Goal: Information Seeking & Learning: Learn about a topic

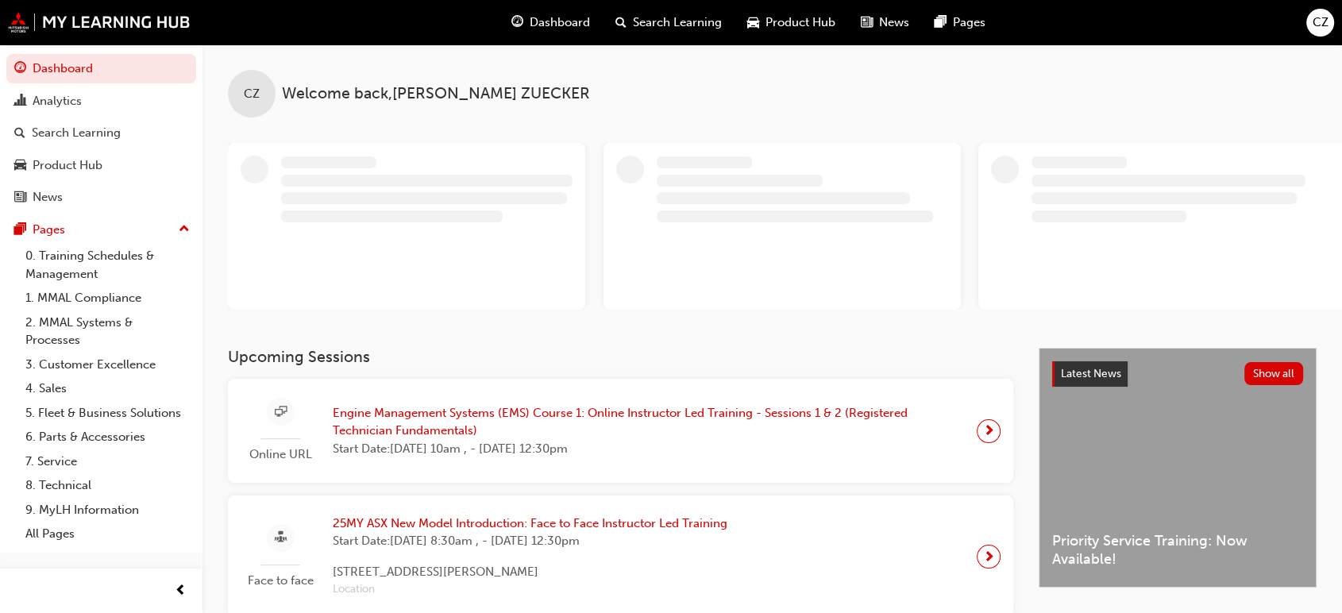
click at [627, 366] on h3 "Upcoming Sessions" at bounding box center [620, 357] width 785 height 18
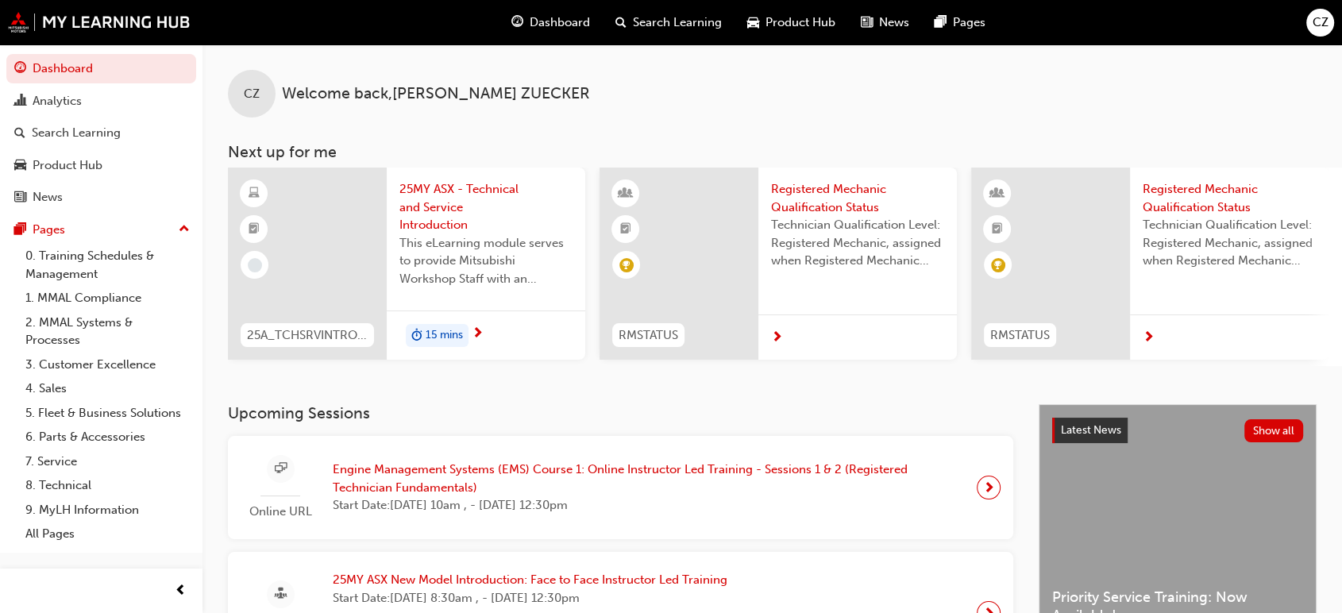
click at [630, 484] on span "Engine Management Systems (EMS) Course 1: Online Instructor Led Training - Sess…" at bounding box center [648, 479] width 631 height 36
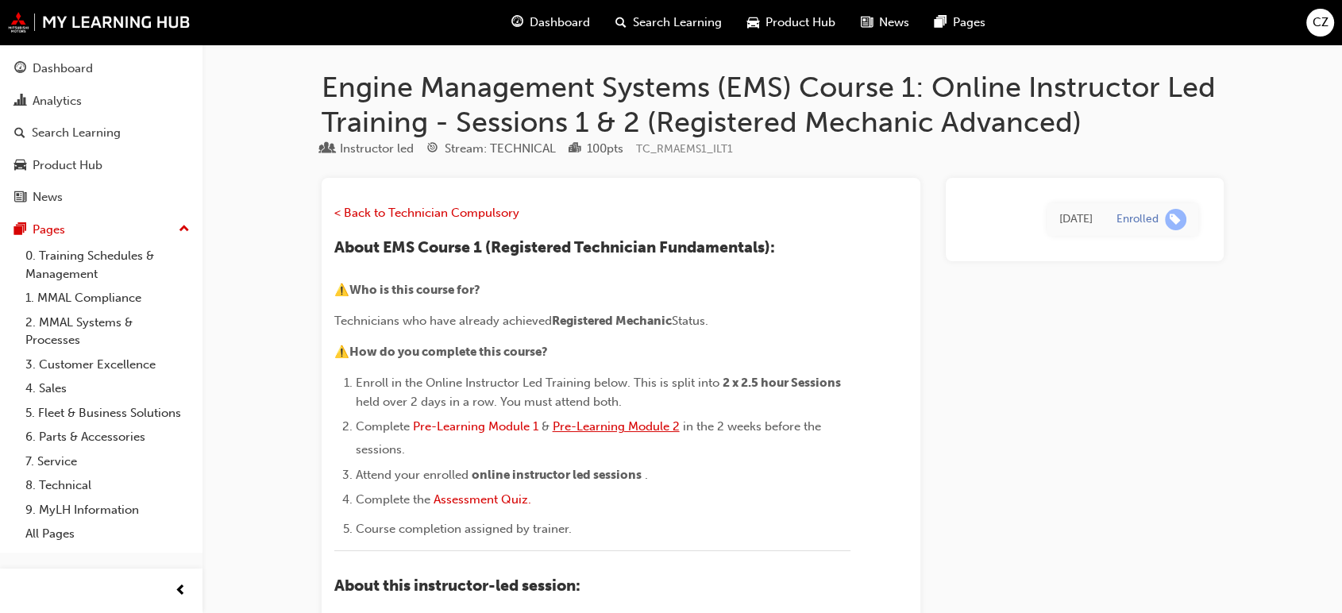
click at [623, 428] on span "Pre-Learning Module 2" at bounding box center [616, 426] width 127 height 14
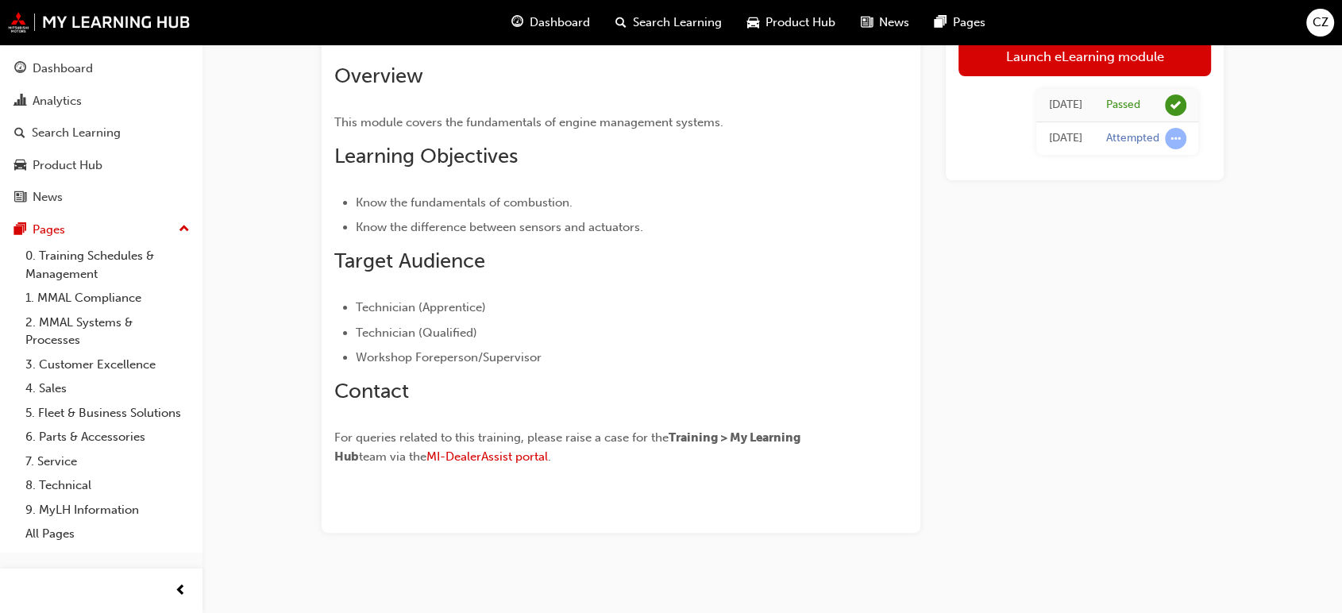
scroll to position [310, 0]
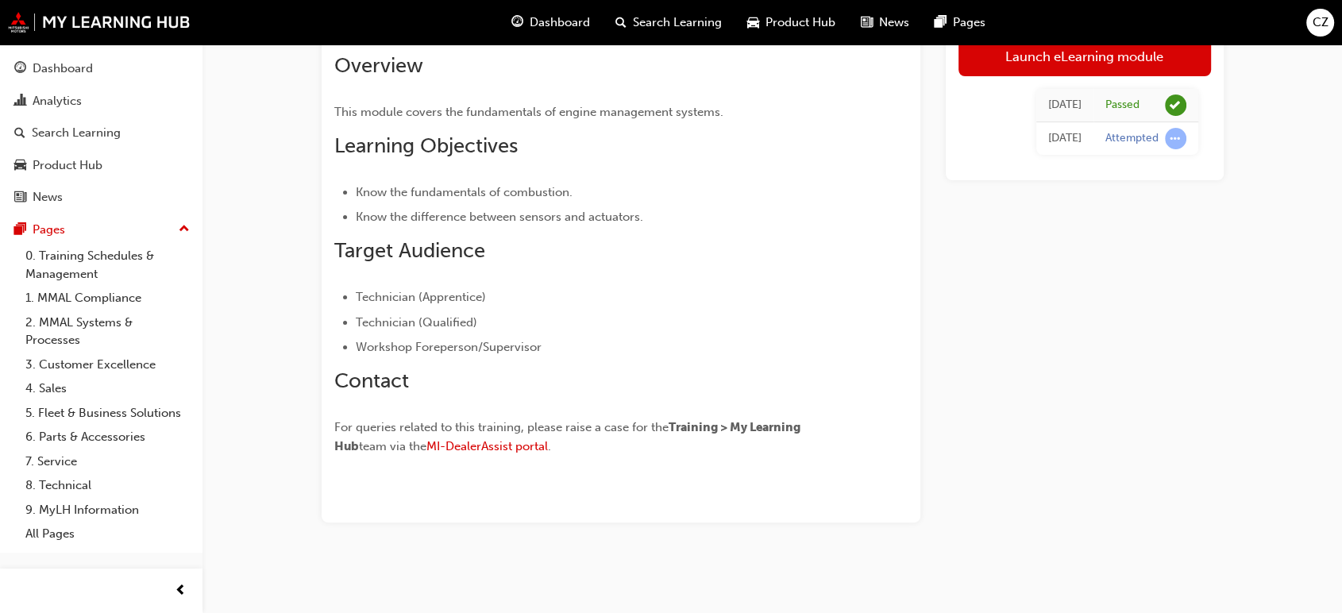
click at [551, 26] on span "Dashboard" at bounding box center [560, 22] width 60 height 18
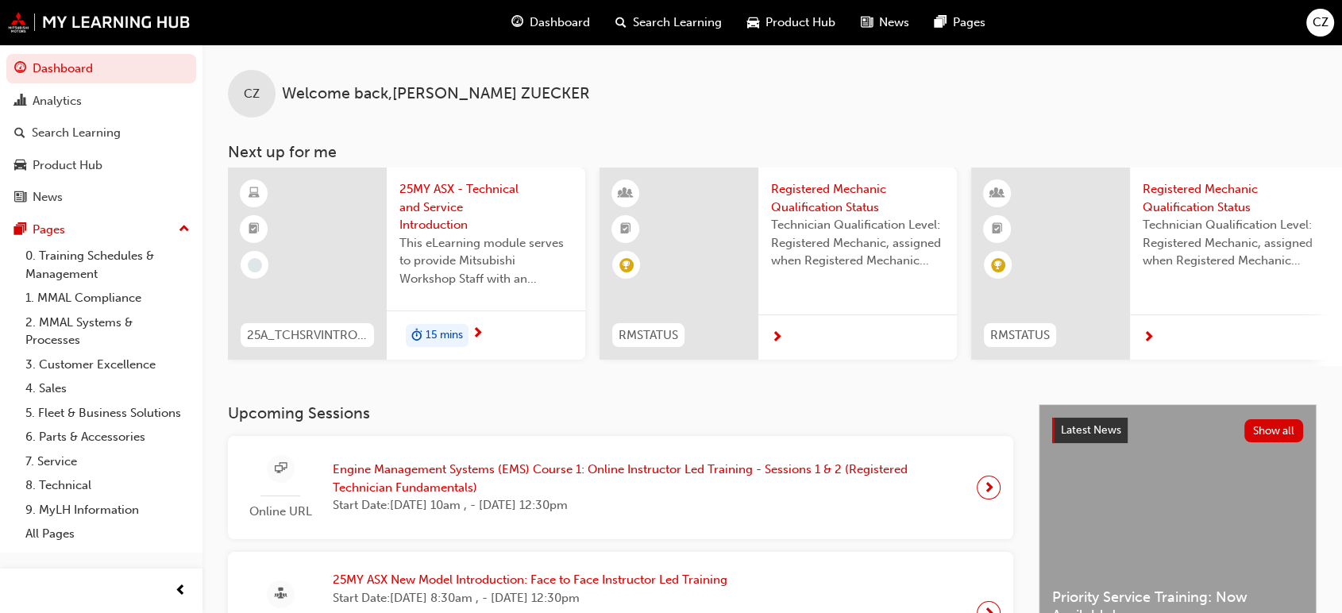
click at [626, 478] on span "Engine Management Systems (EMS) Course 1: Online Instructor Led Training - Sess…" at bounding box center [648, 479] width 631 height 36
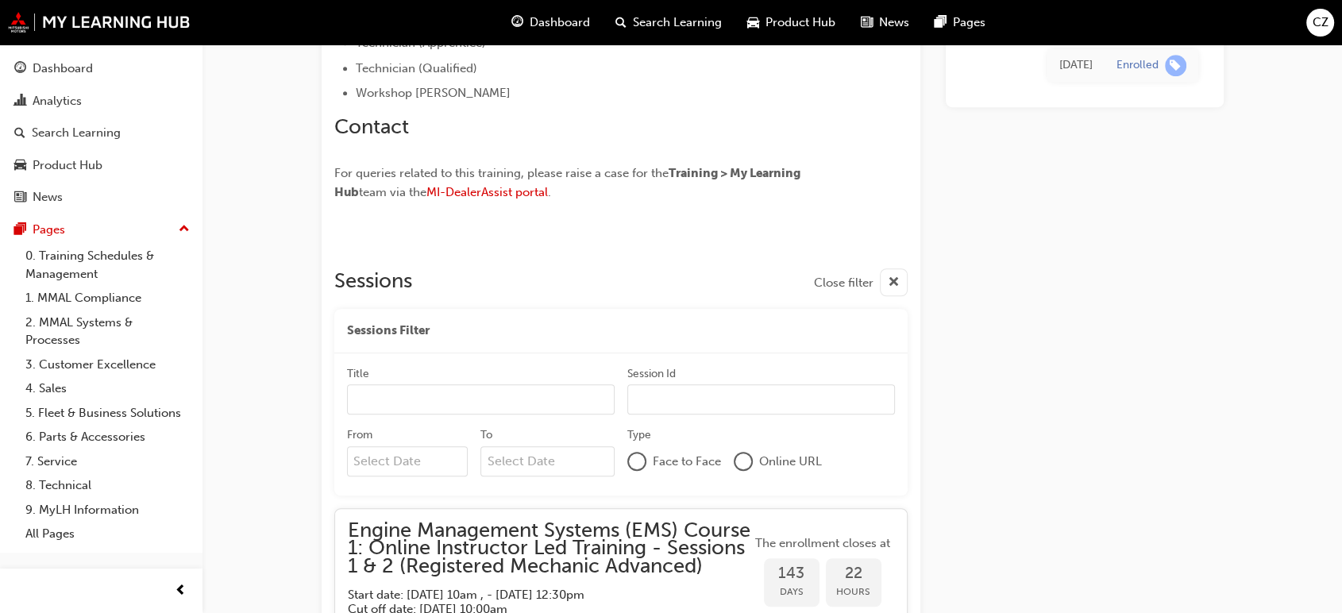
scroll to position [1058, 0]
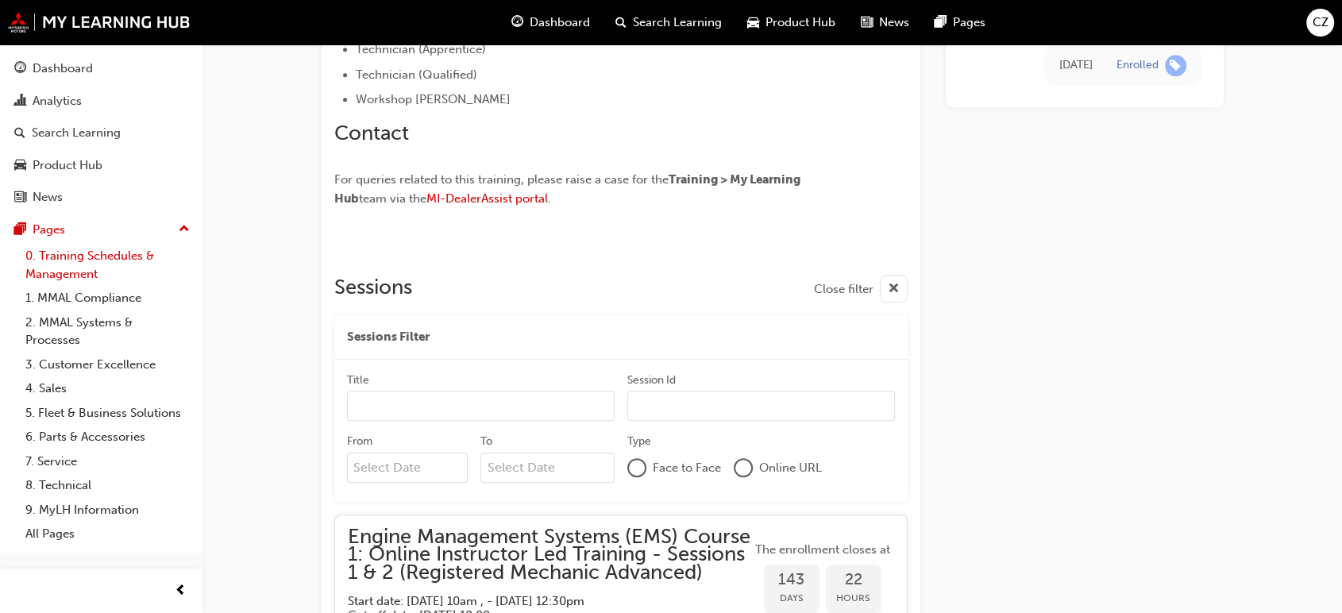
click at [95, 253] on link "0. Training Schedules & Management" at bounding box center [107, 265] width 177 height 42
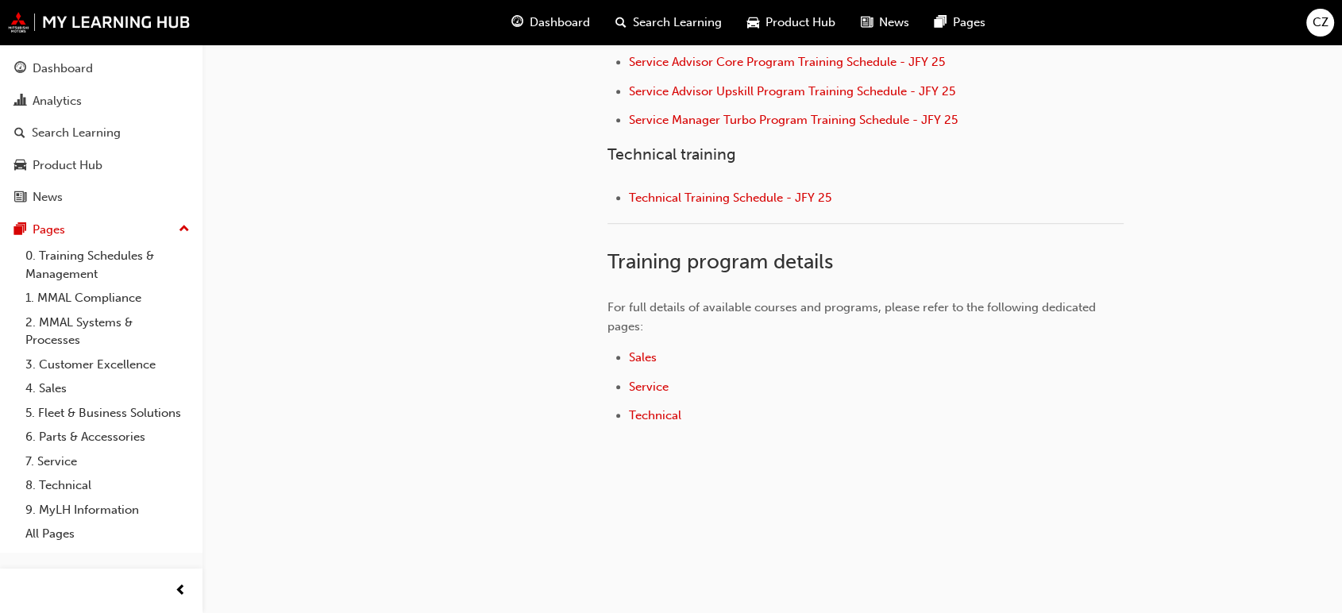
scroll to position [819, 0]
click at [69, 75] on div "Dashboard" at bounding box center [63, 69] width 60 height 18
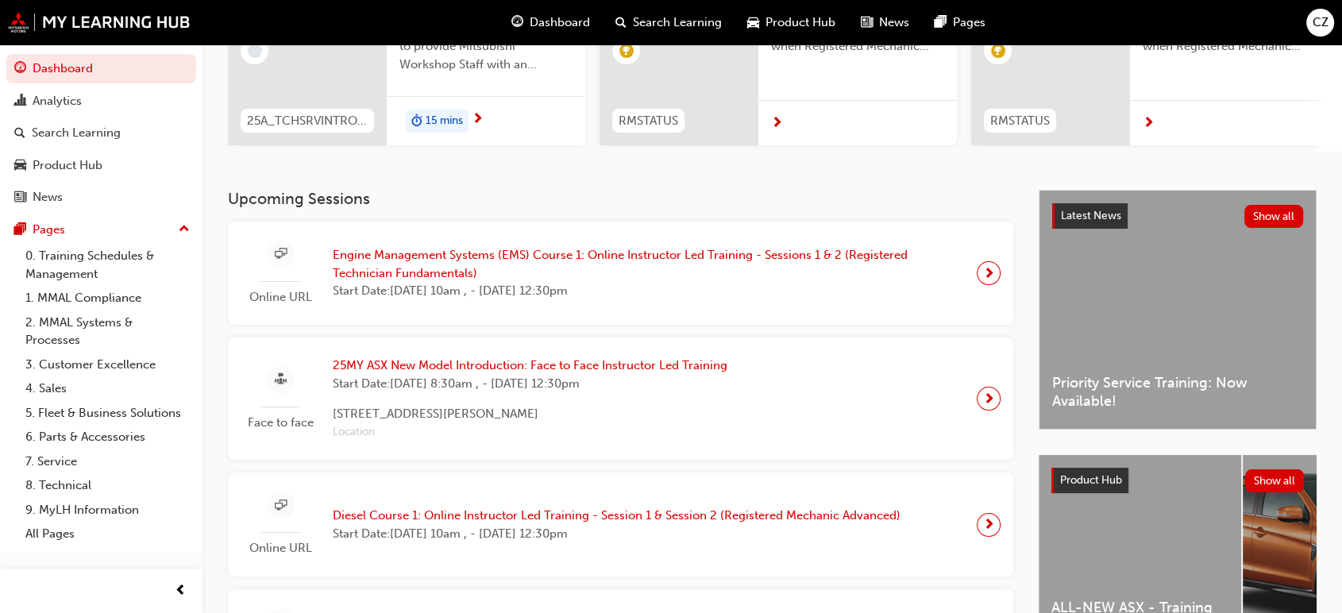
scroll to position [97, 0]
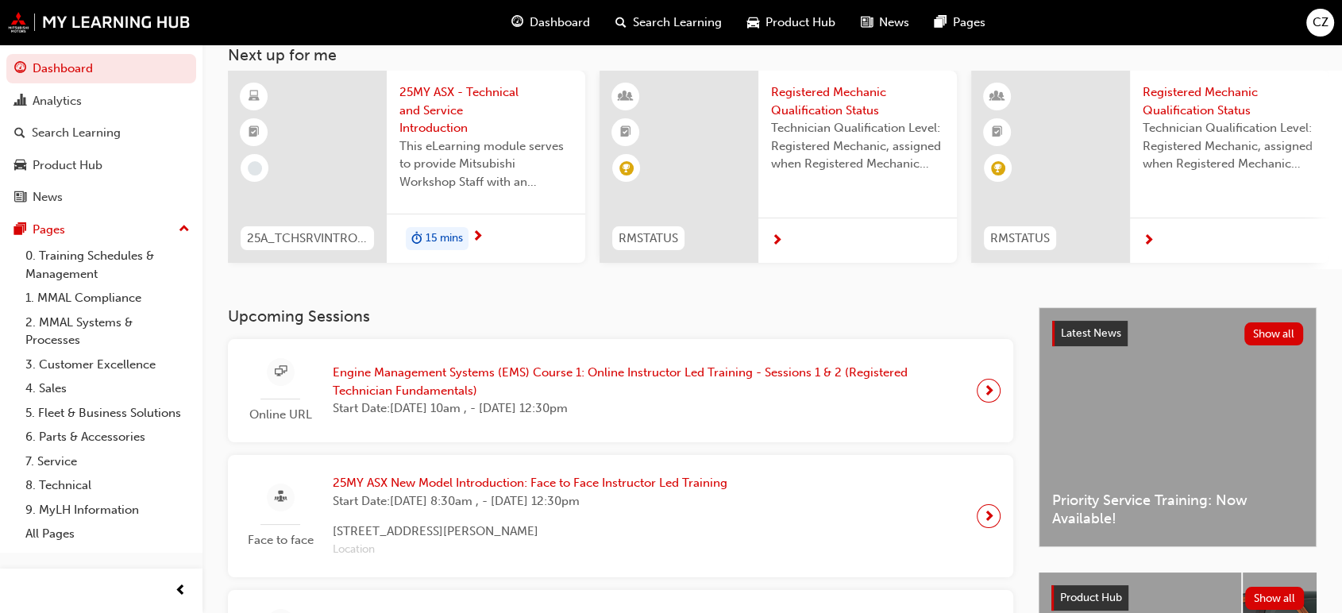
click at [504, 418] on span "Start Date: Thu 18 Sep 2025, 10am , - Fri 19 Sep 2025, 12:30pm" at bounding box center [648, 408] width 631 height 18
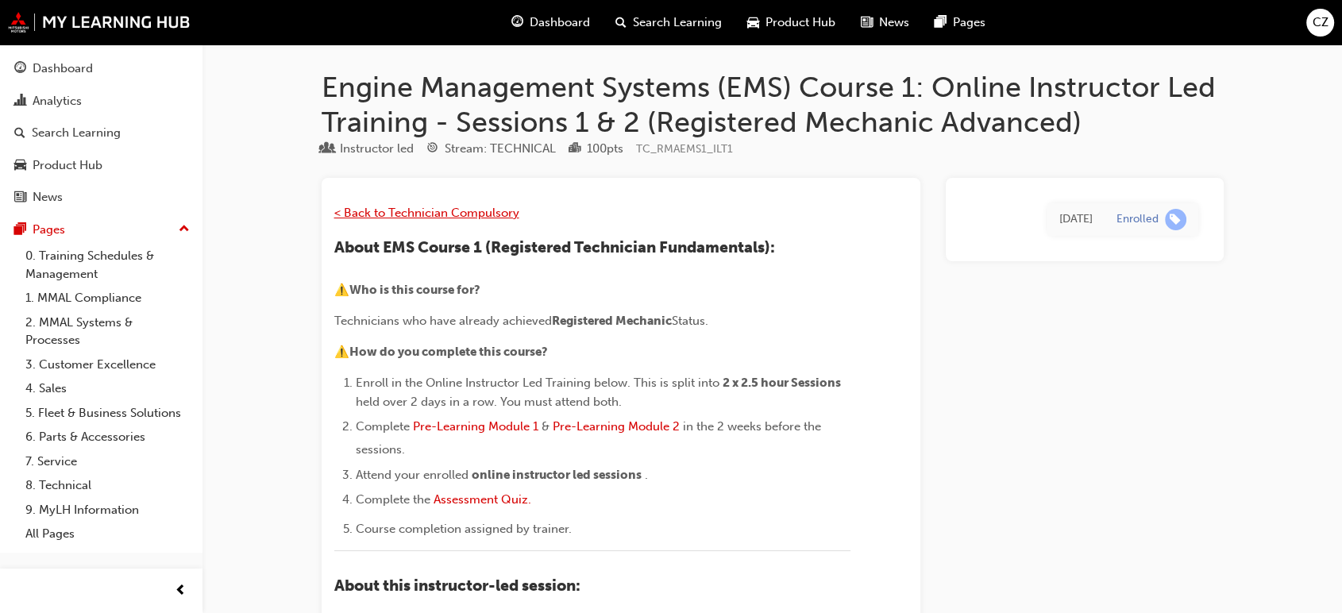
click at [496, 211] on span "< Back to Technician Compulsory" at bounding box center [426, 213] width 185 height 14
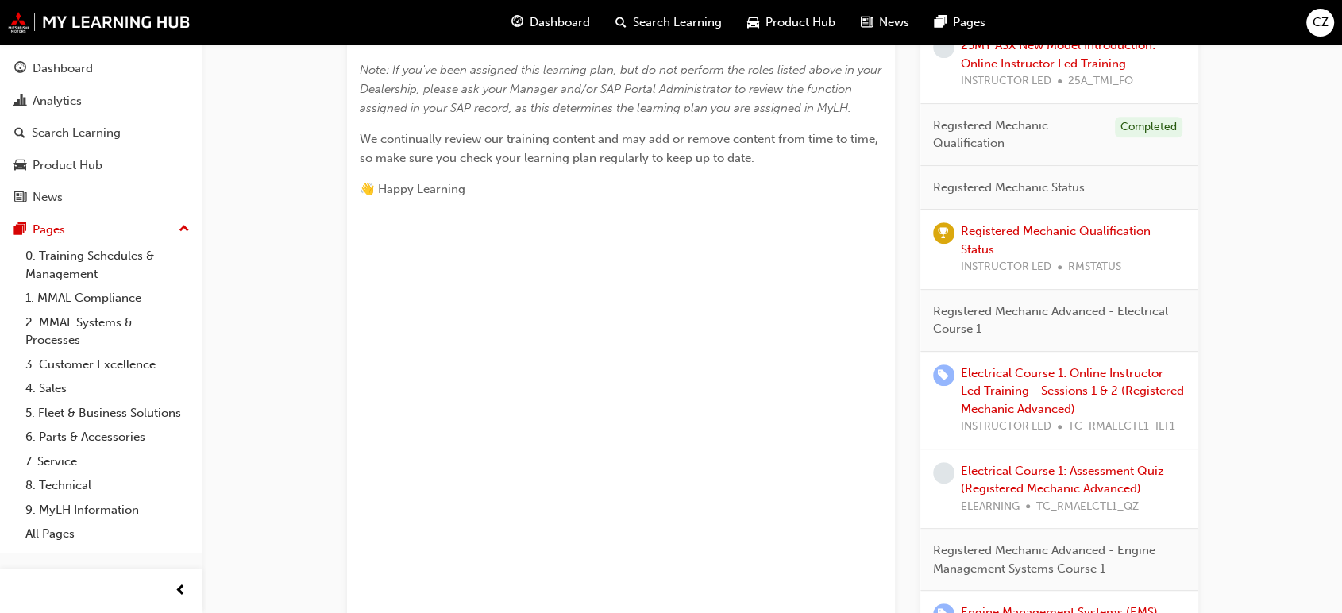
scroll to position [617, 0]
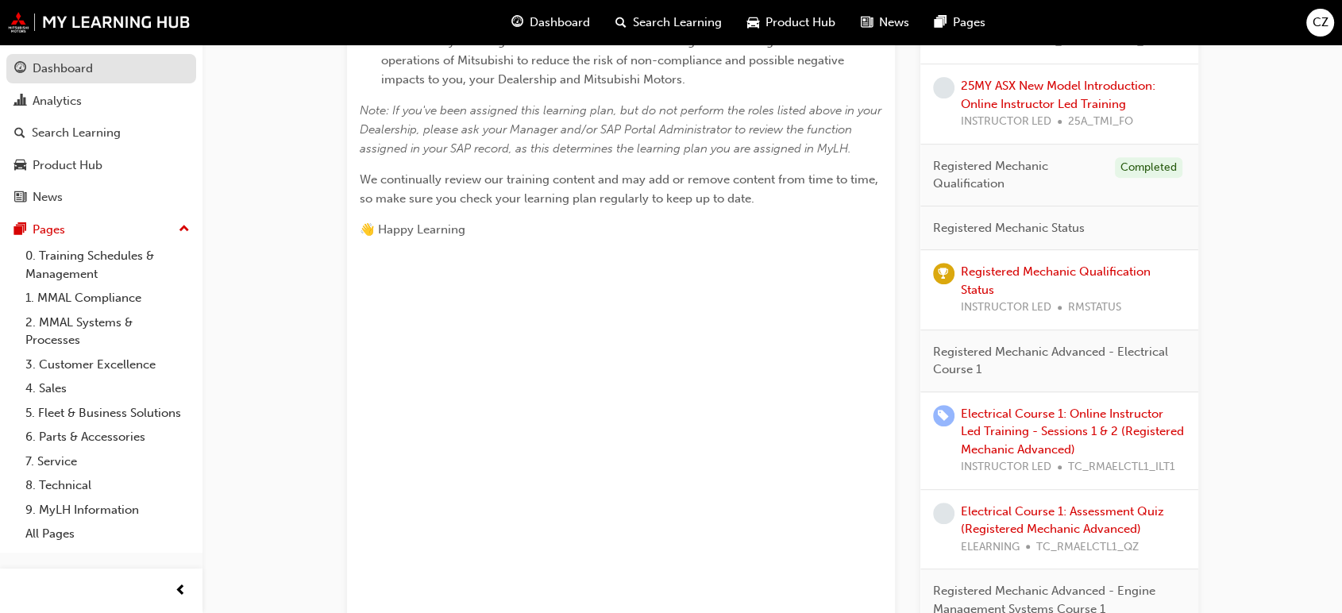
click at [94, 82] on link "Dashboard" at bounding box center [101, 68] width 190 height 29
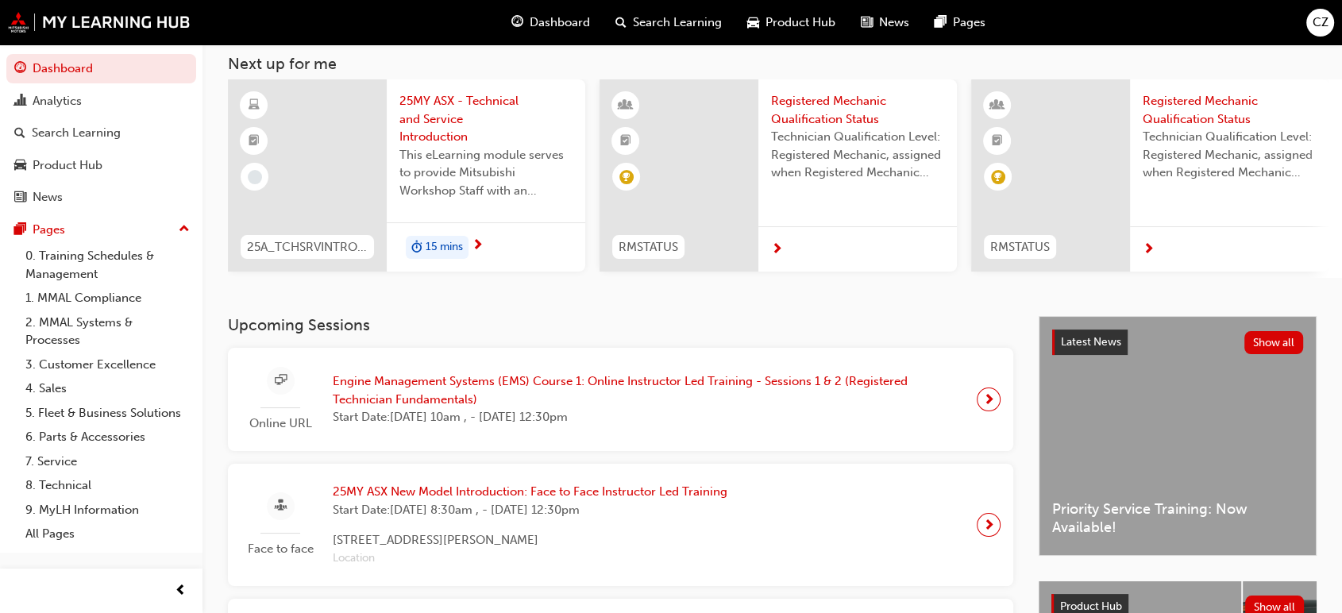
scroll to position [176, 0]
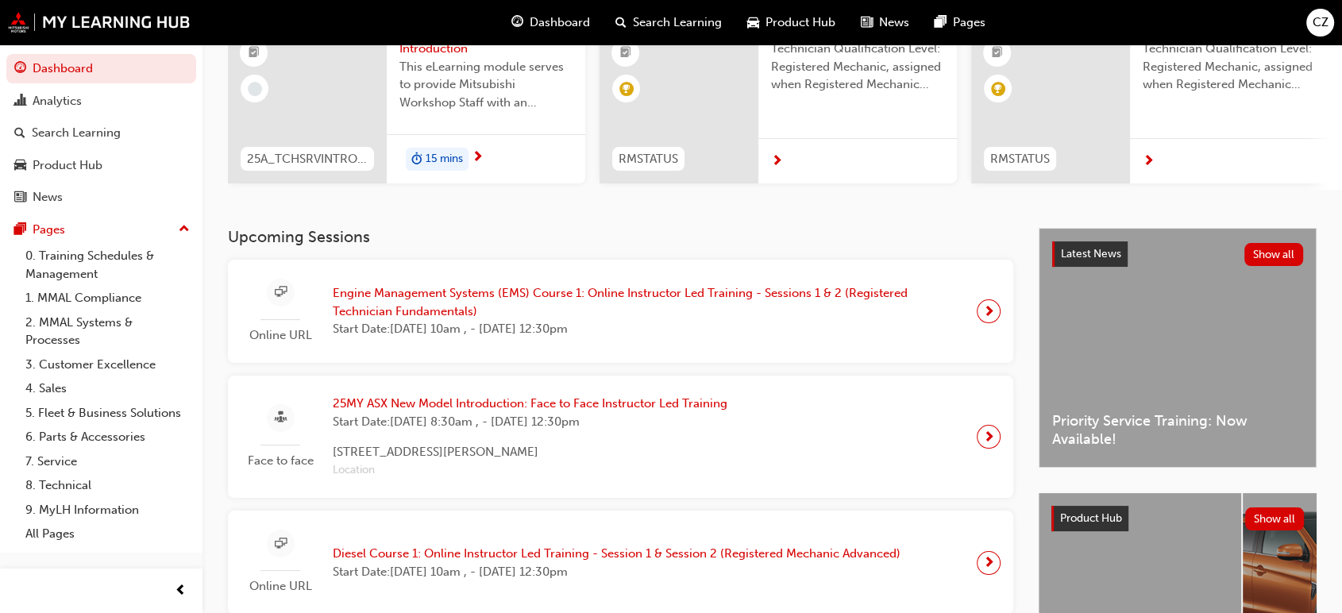
click at [993, 316] on span "next-icon" at bounding box center [989, 311] width 12 height 22
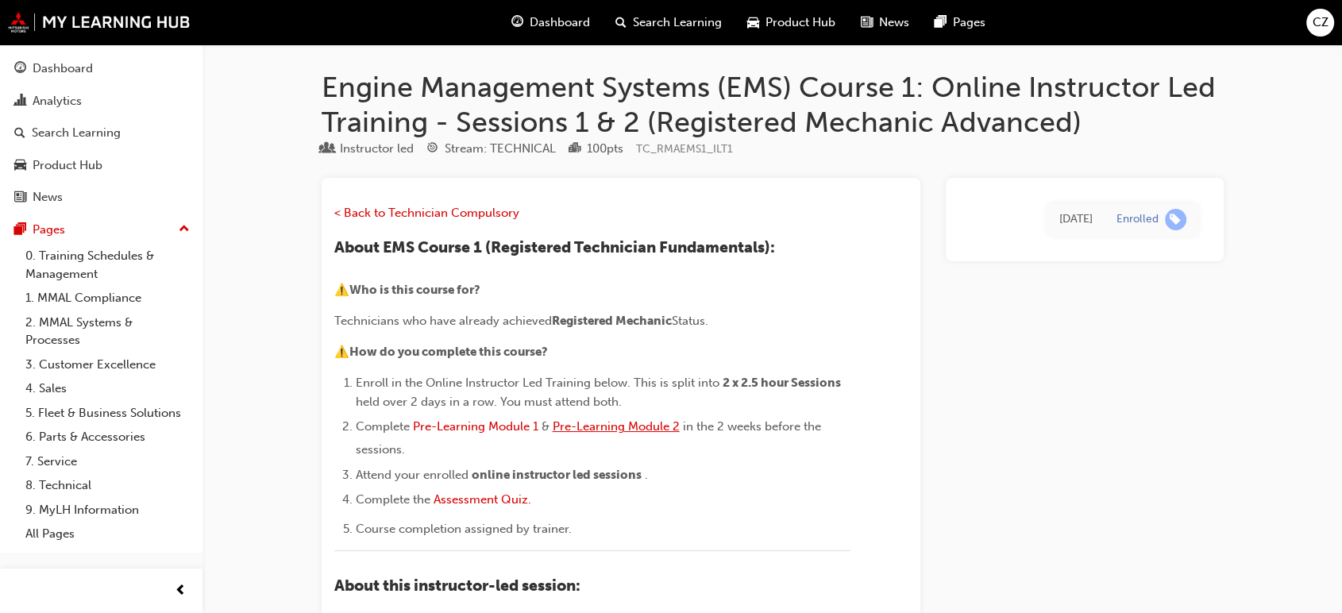
click at [591, 426] on span "Pre-Learning Module 2" at bounding box center [616, 426] width 127 height 14
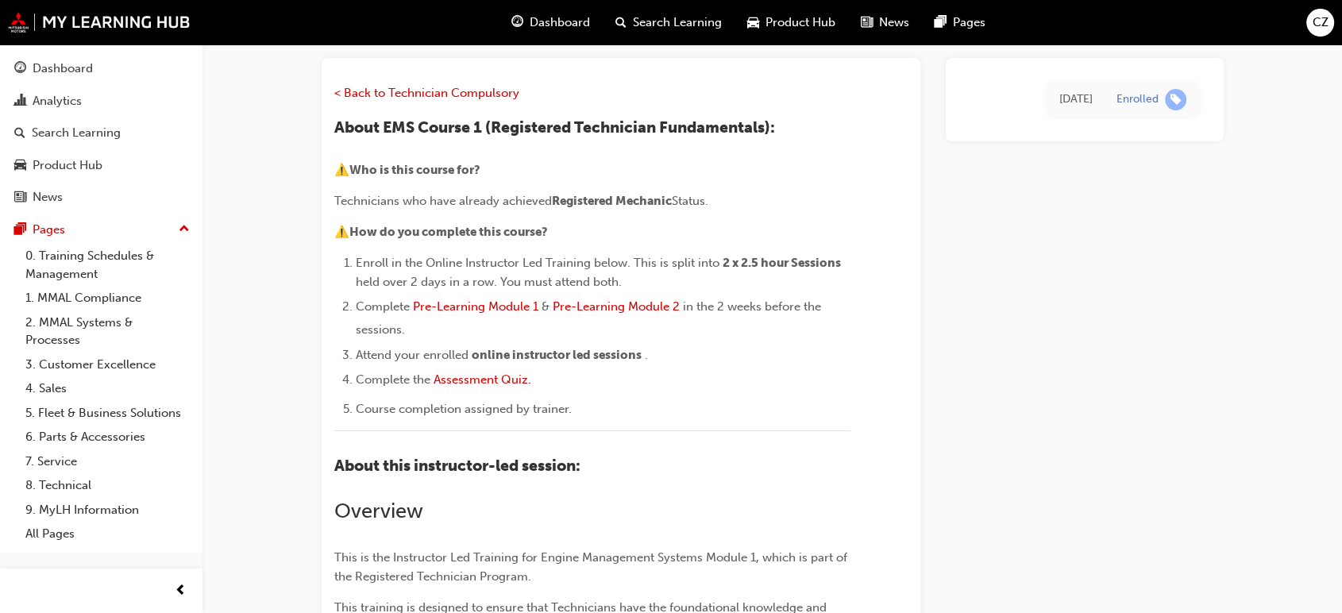
scroll to position [118, 0]
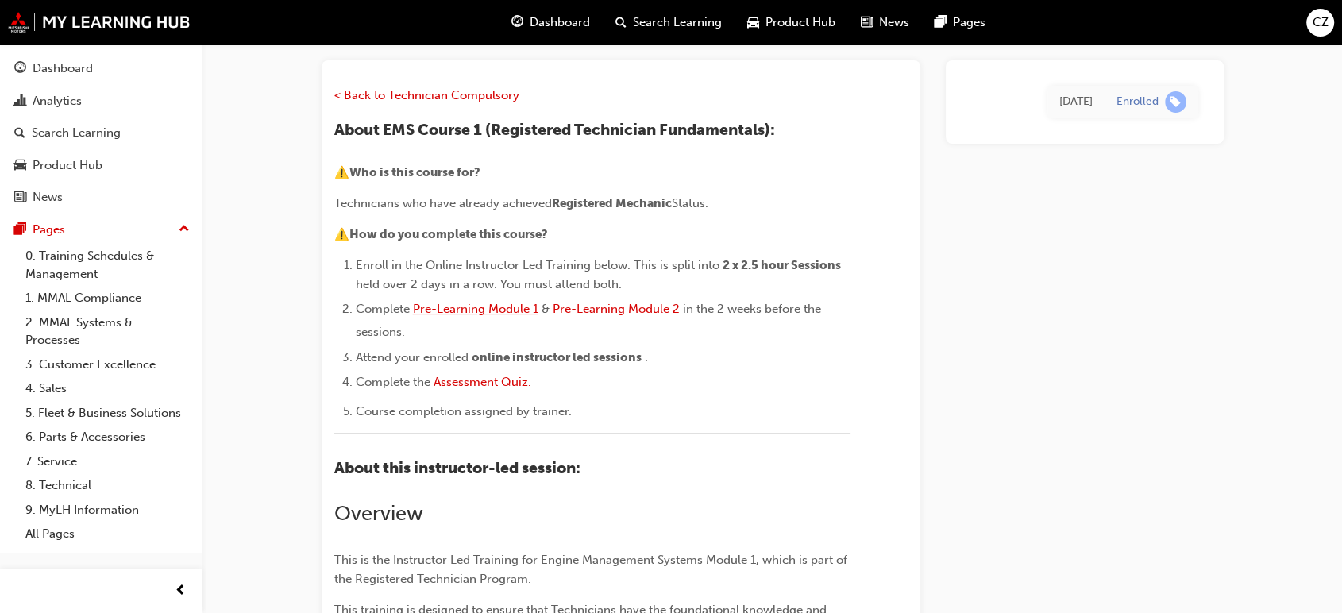
click at [480, 303] on span "Pre-Learning Module 1" at bounding box center [475, 309] width 125 height 14
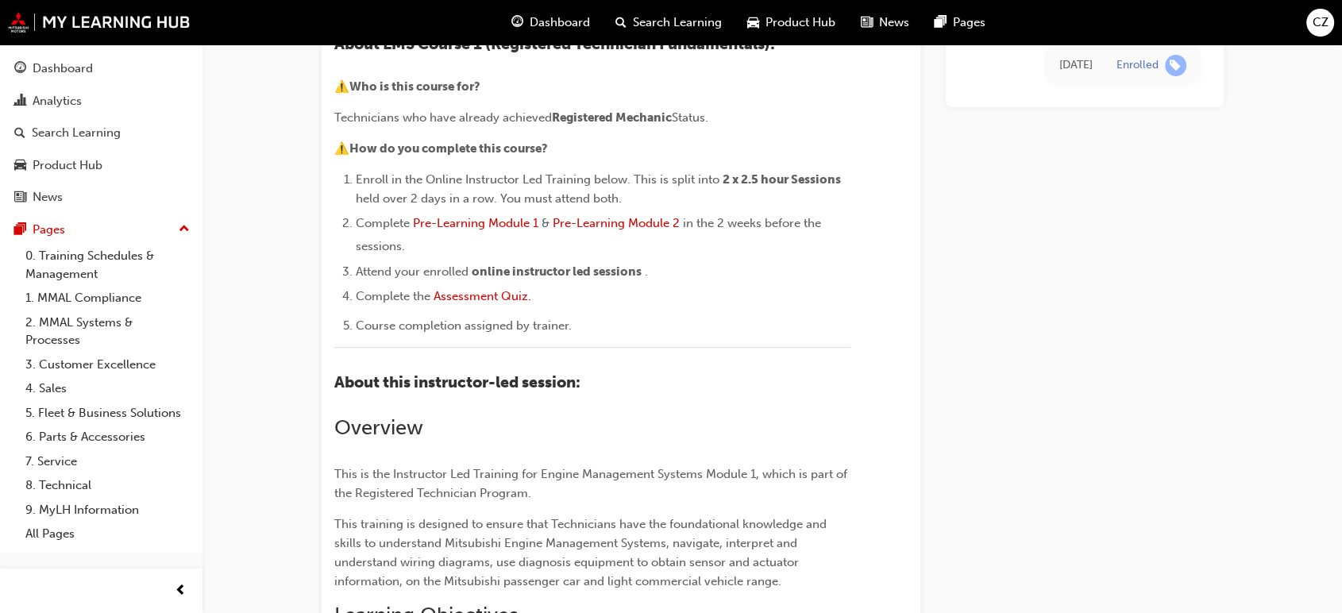
scroll to position [118, 0]
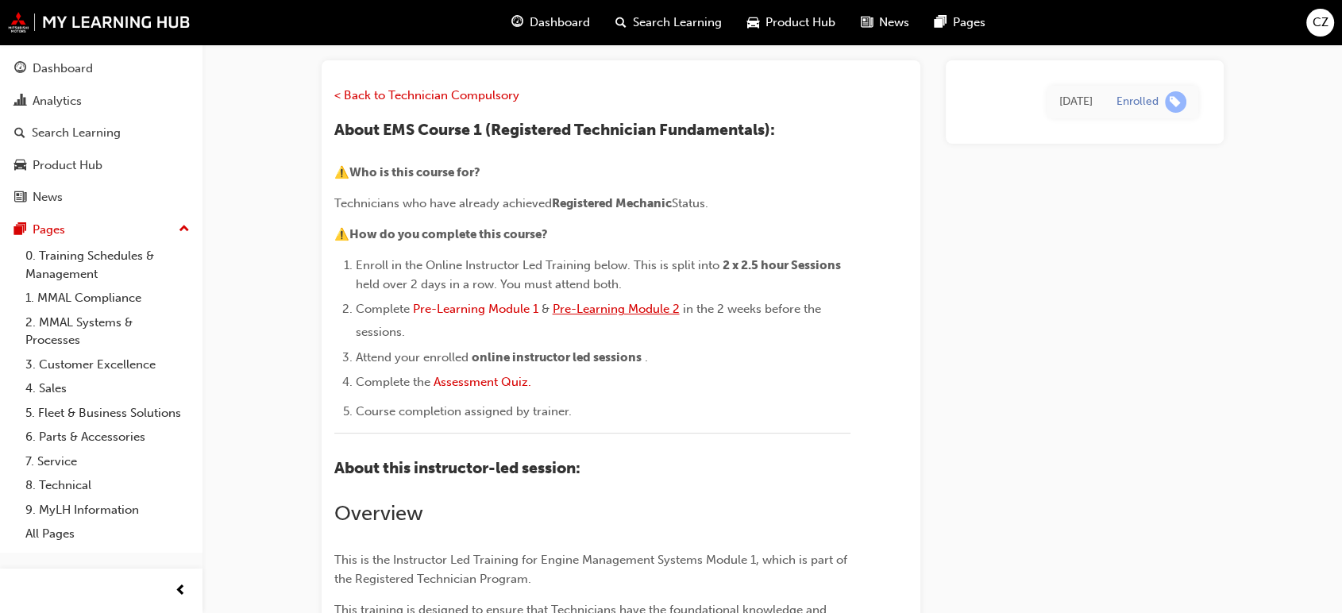
click at [616, 309] on span "Pre-Learning Module 2" at bounding box center [616, 309] width 127 height 14
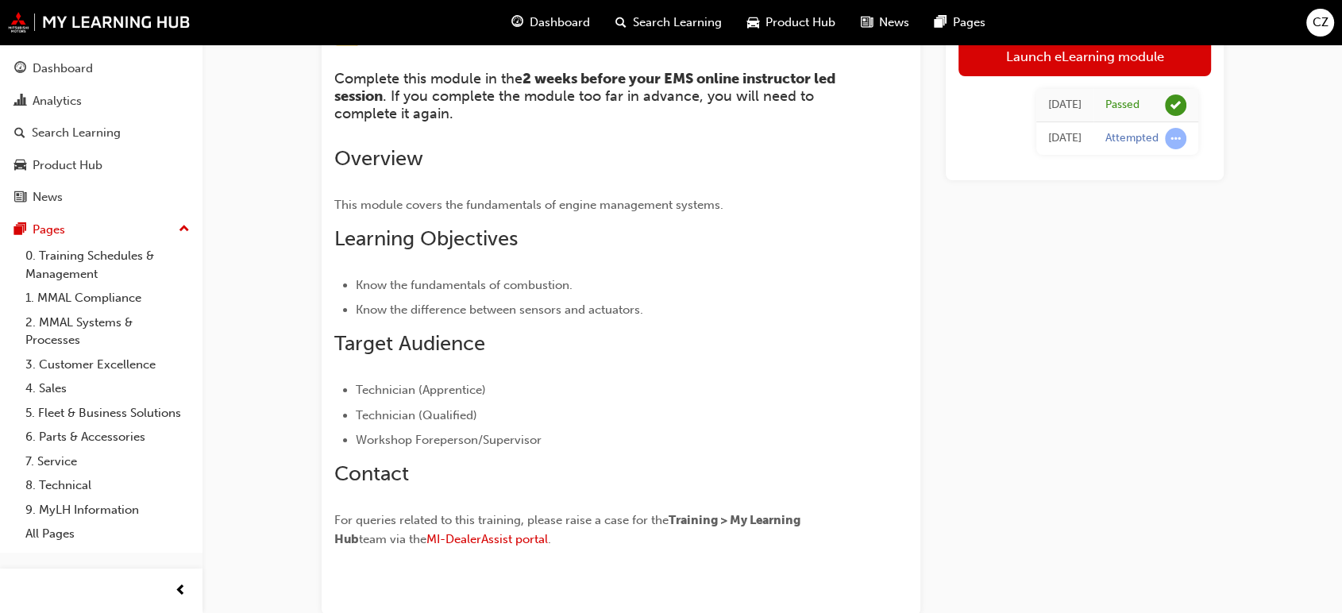
scroll to position [176, 0]
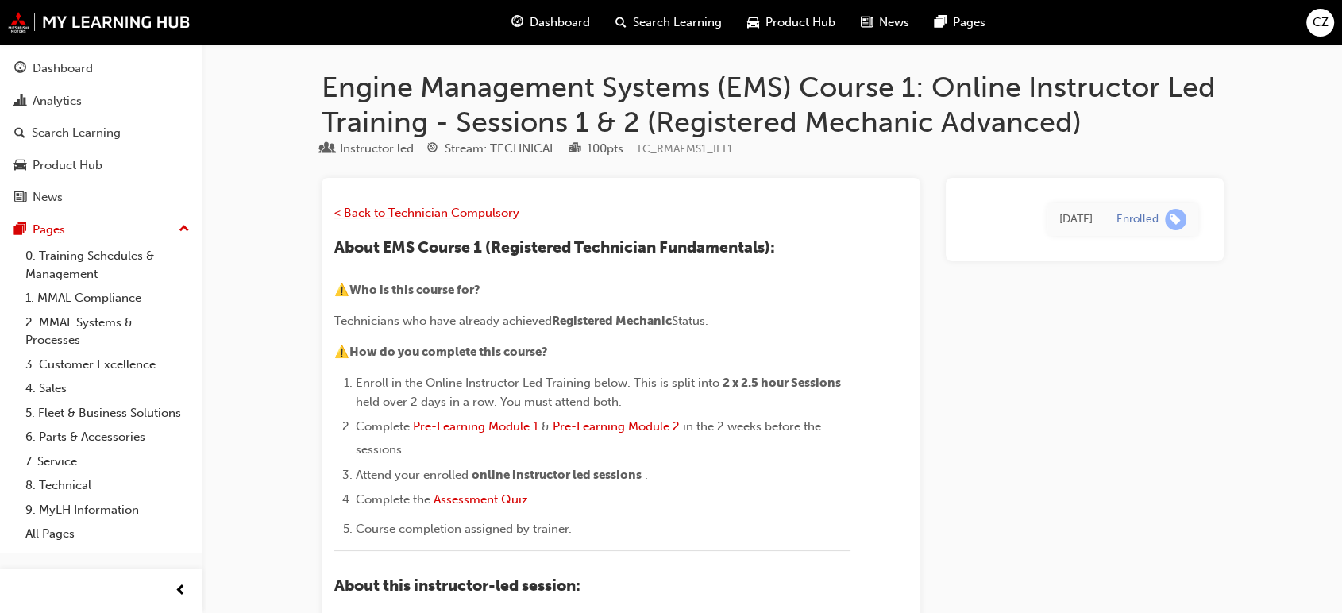
click at [454, 206] on span "< Back to Technician Compulsory" at bounding box center [426, 213] width 185 height 14
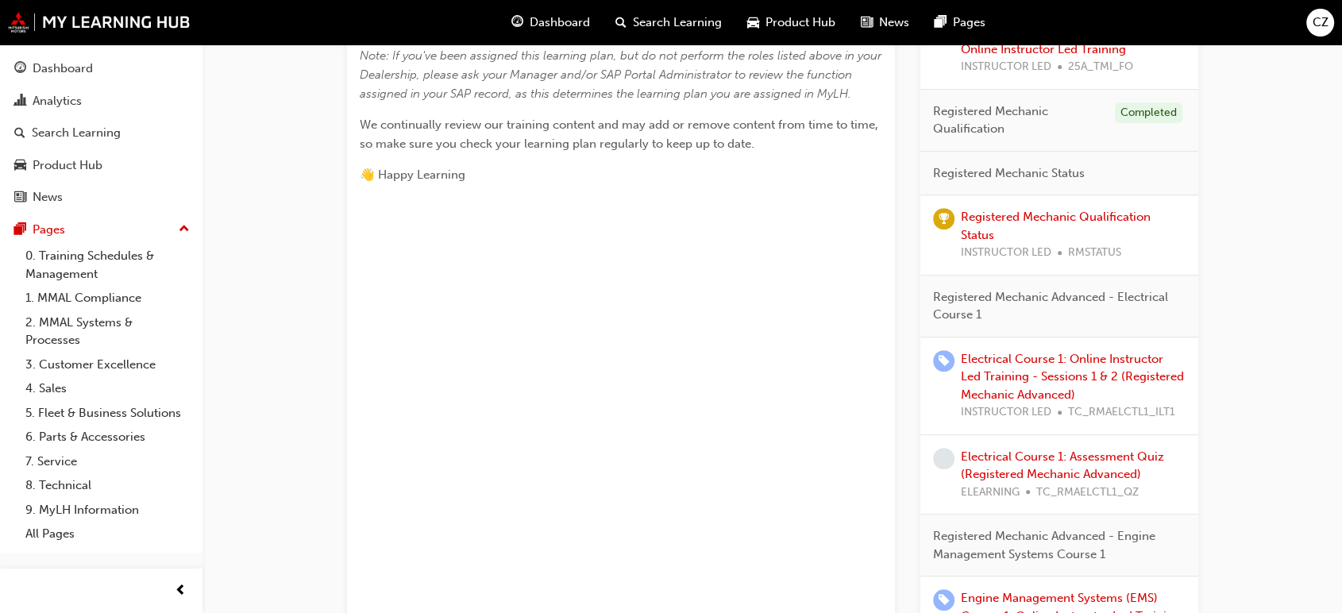
scroll to position [441, 0]
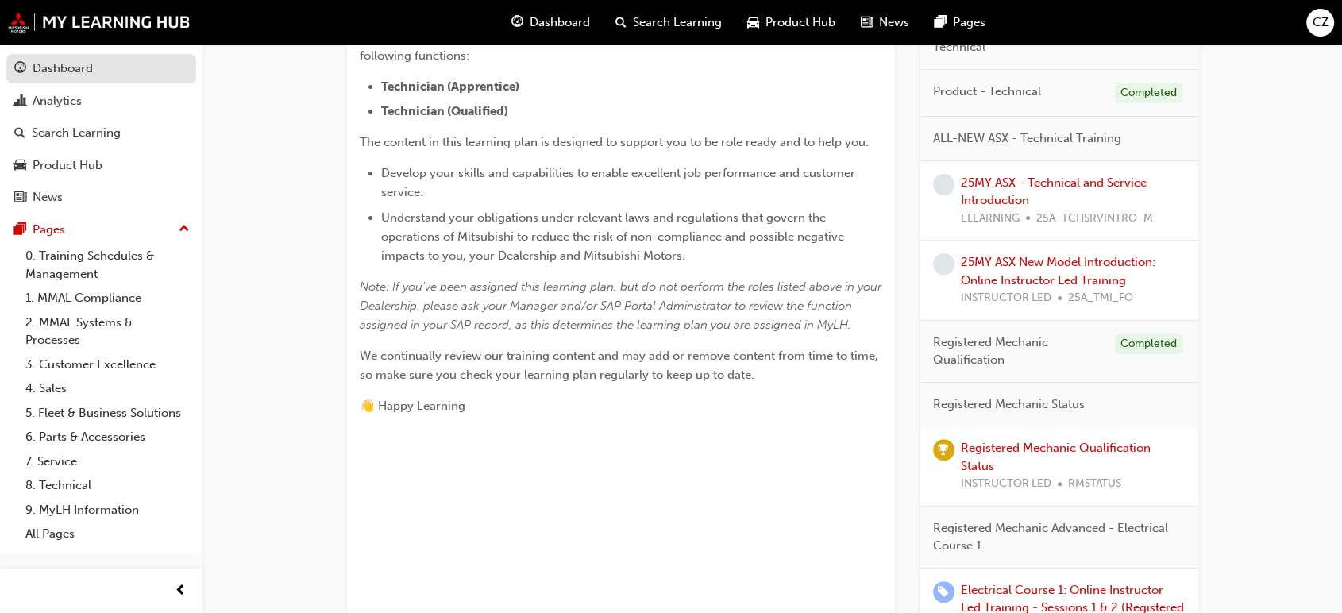
click at [76, 68] on div "Dashboard" at bounding box center [63, 69] width 60 height 18
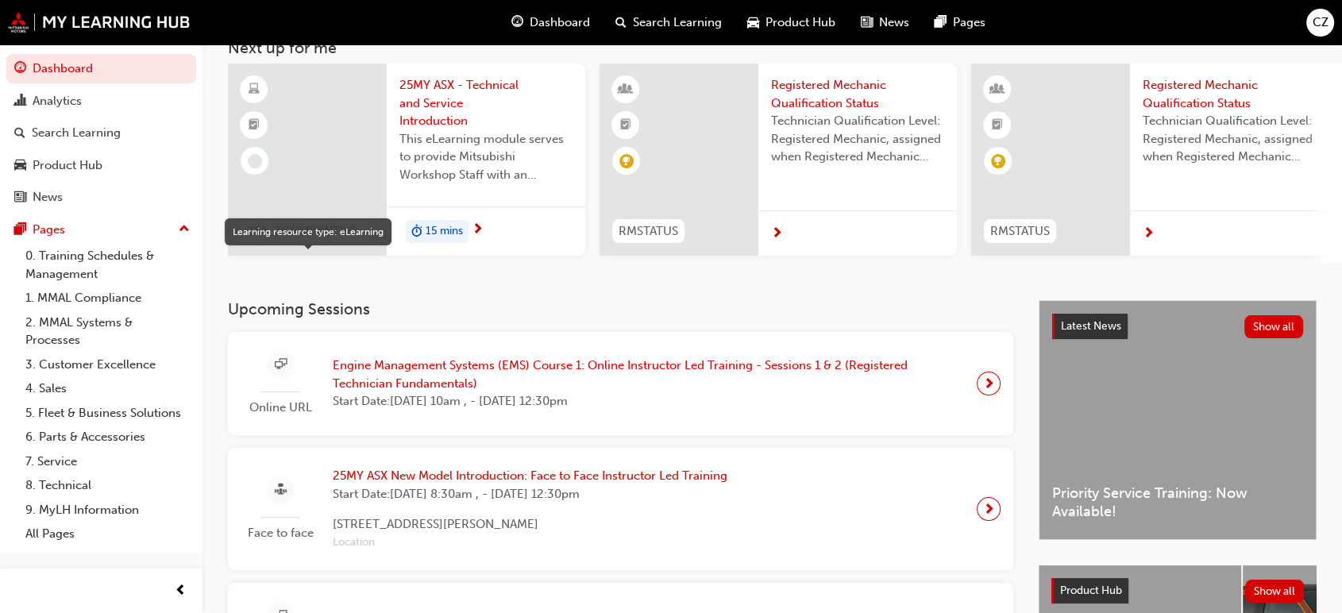
scroll to position [353, 0]
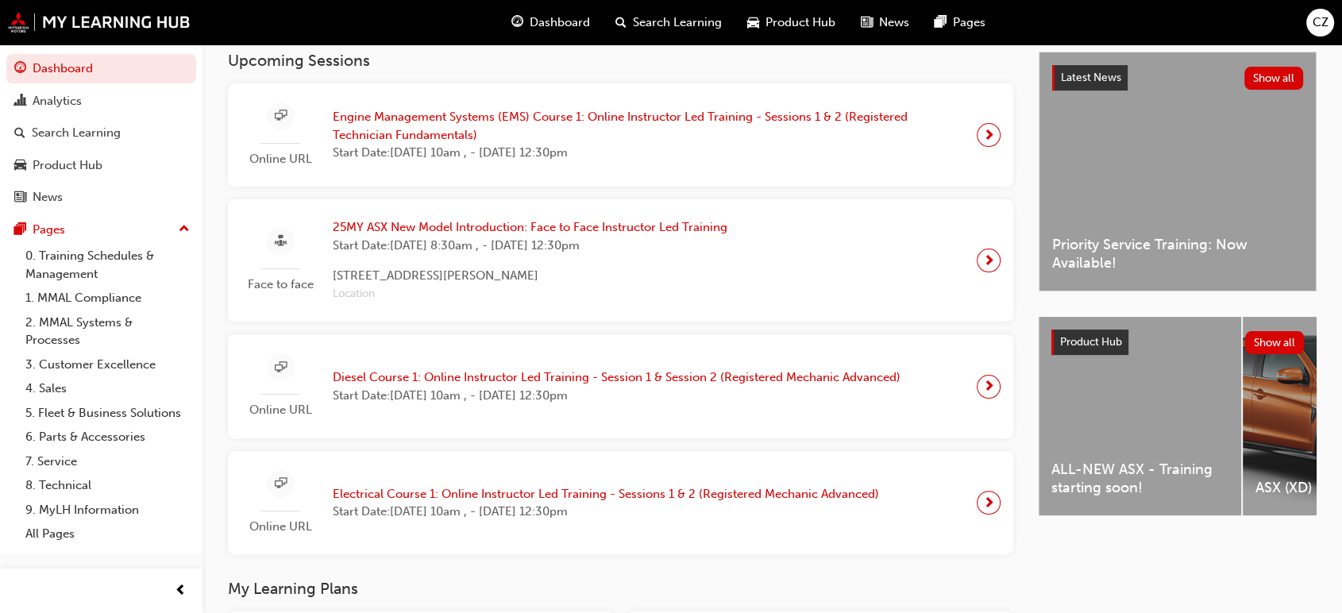
click at [984, 392] on span "next-icon" at bounding box center [989, 387] width 12 height 22
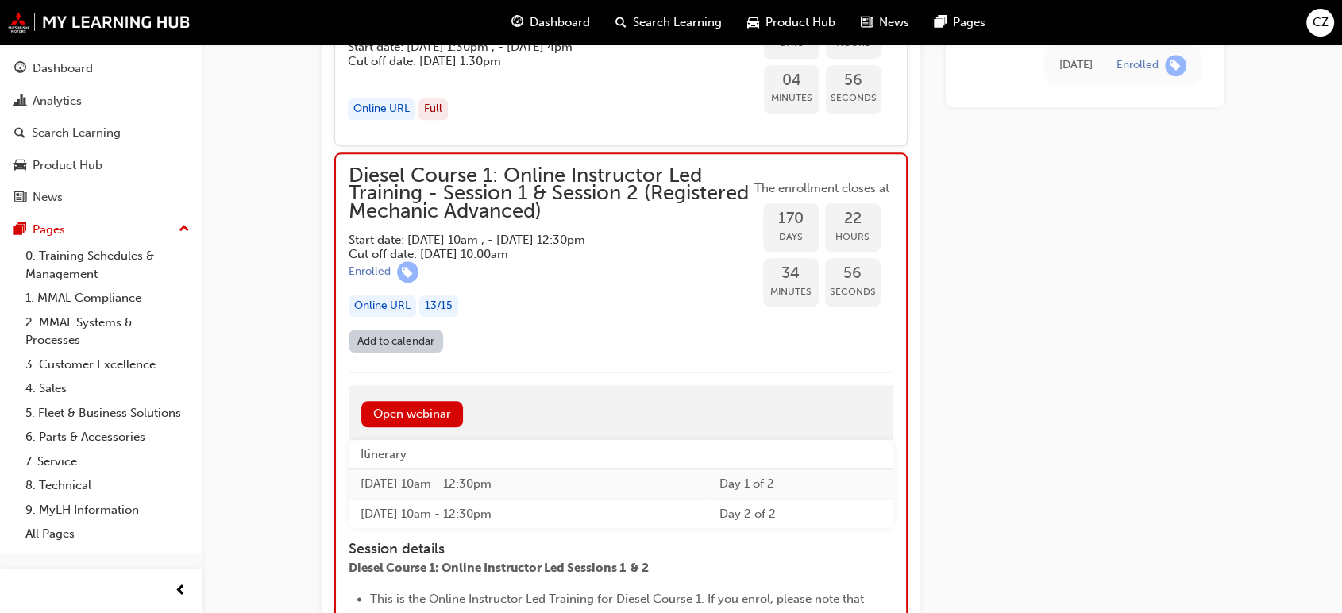
scroll to position [1687, 0]
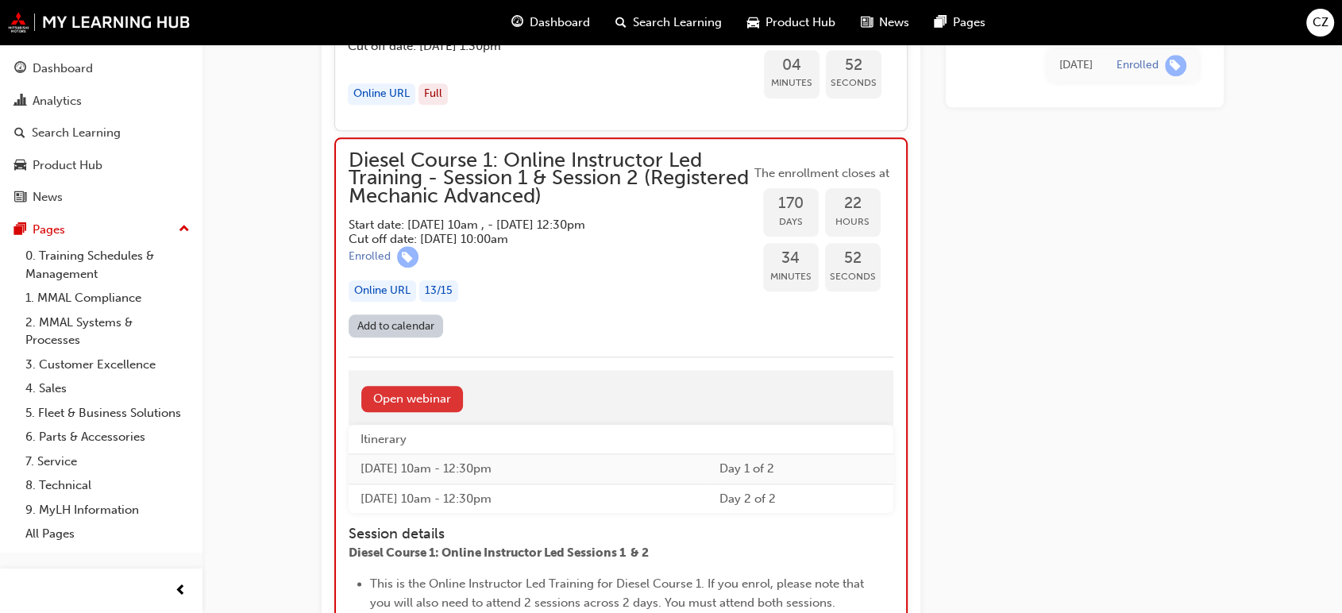
click at [391, 406] on link "Open webinar" at bounding box center [412, 399] width 102 height 26
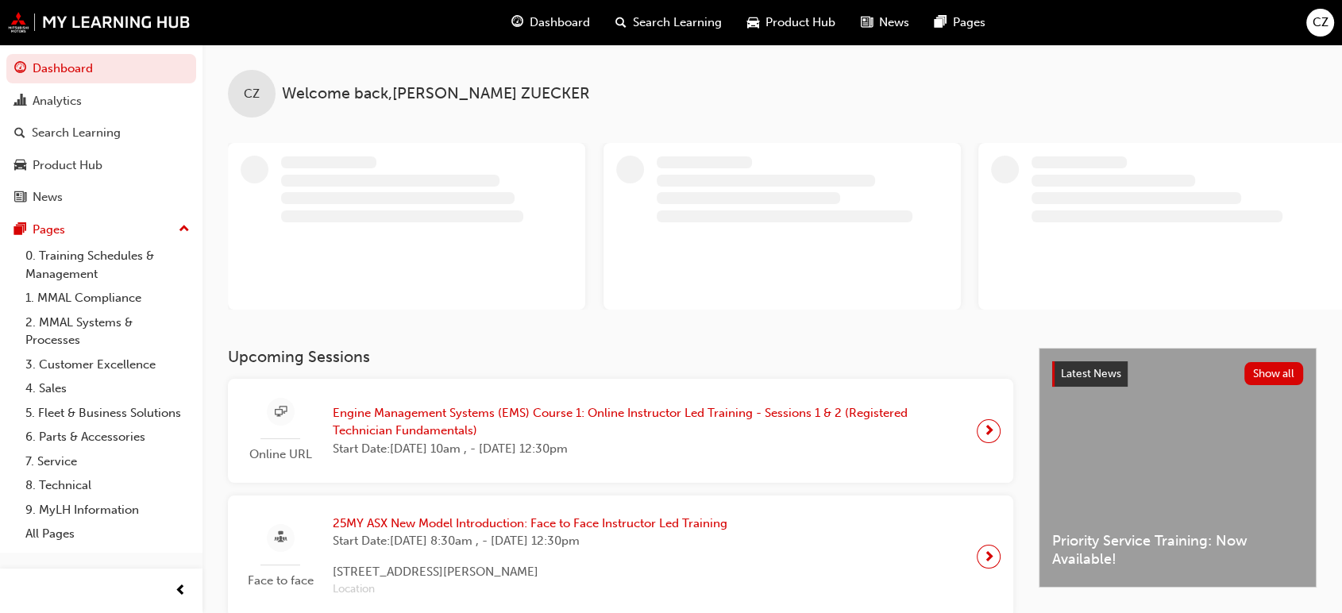
click at [529, 411] on span "Engine Management Systems (EMS) Course 1: Online Instructor Led Training - Sess…" at bounding box center [648, 422] width 631 height 36
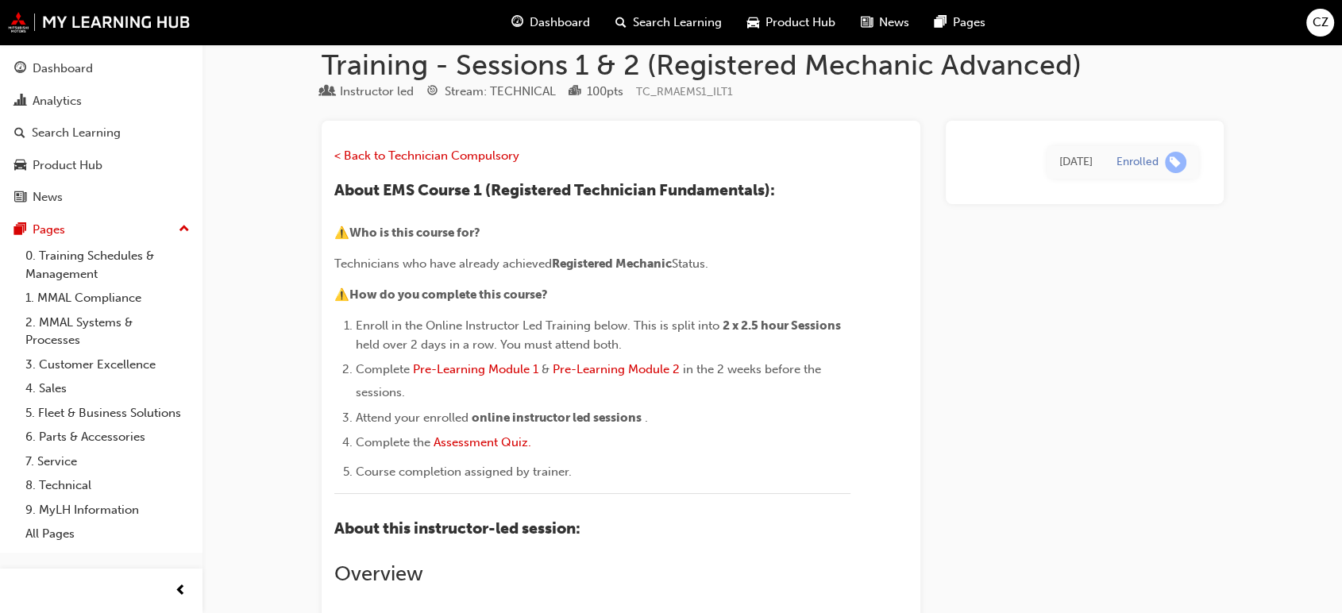
scroll to position [88, 0]
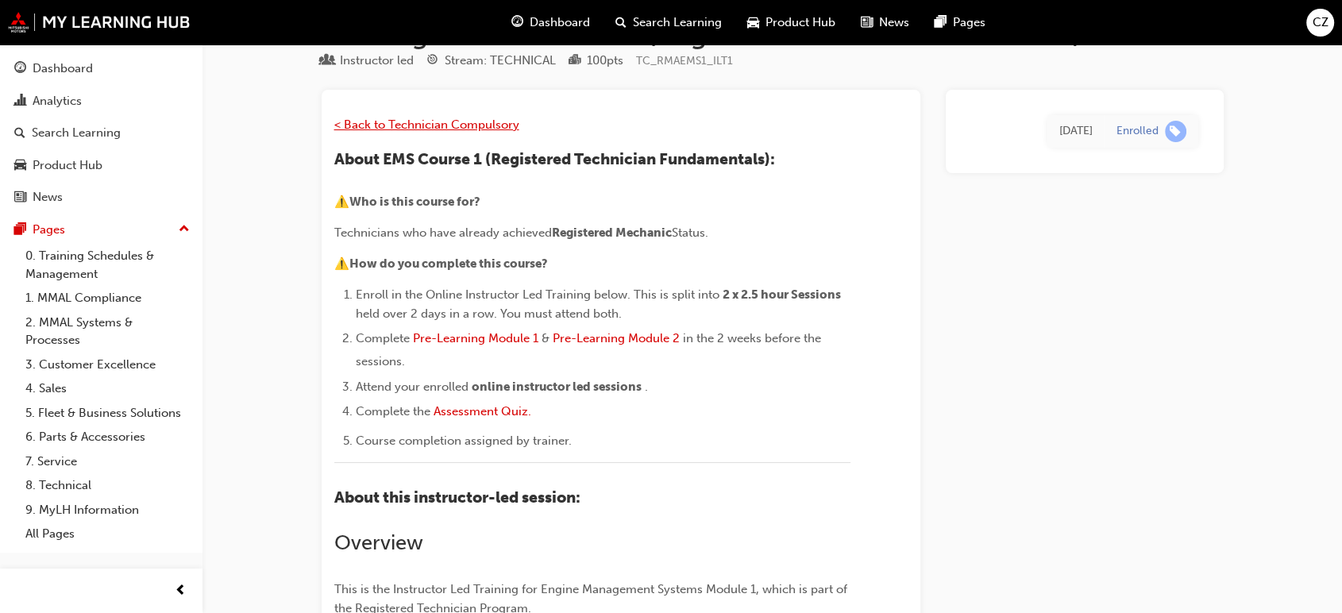
click at [445, 118] on span "< Back to Technician Compulsory" at bounding box center [426, 125] width 185 height 14
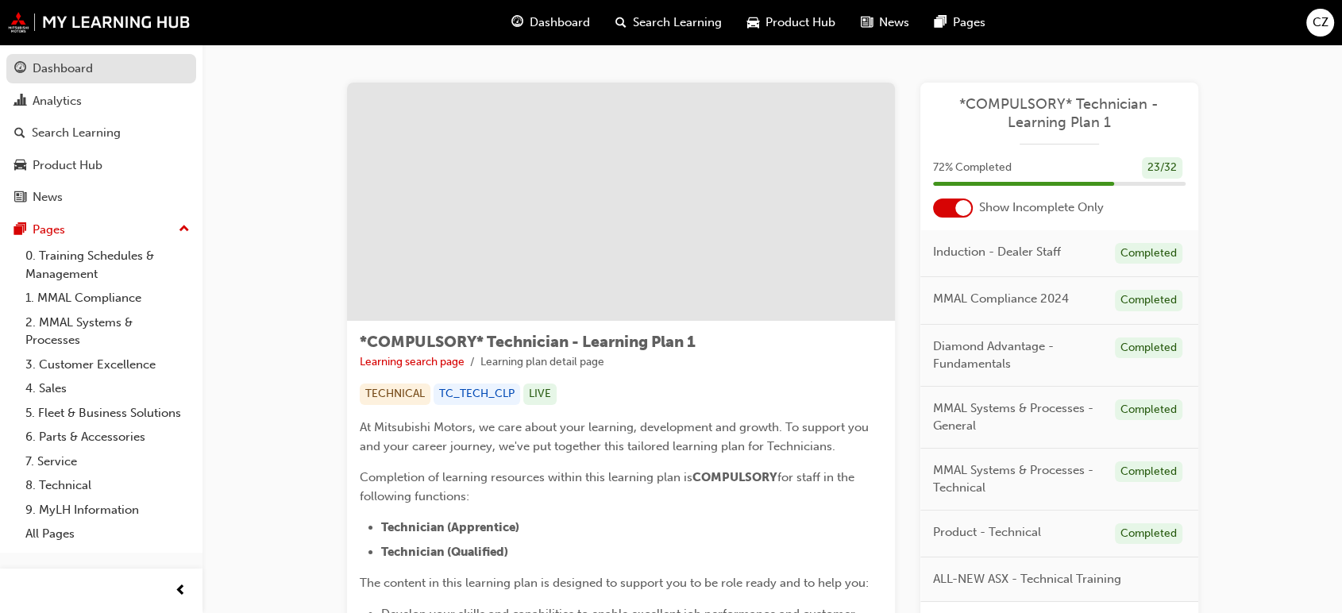
click at [82, 64] on div "Dashboard" at bounding box center [63, 69] width 60 height 18
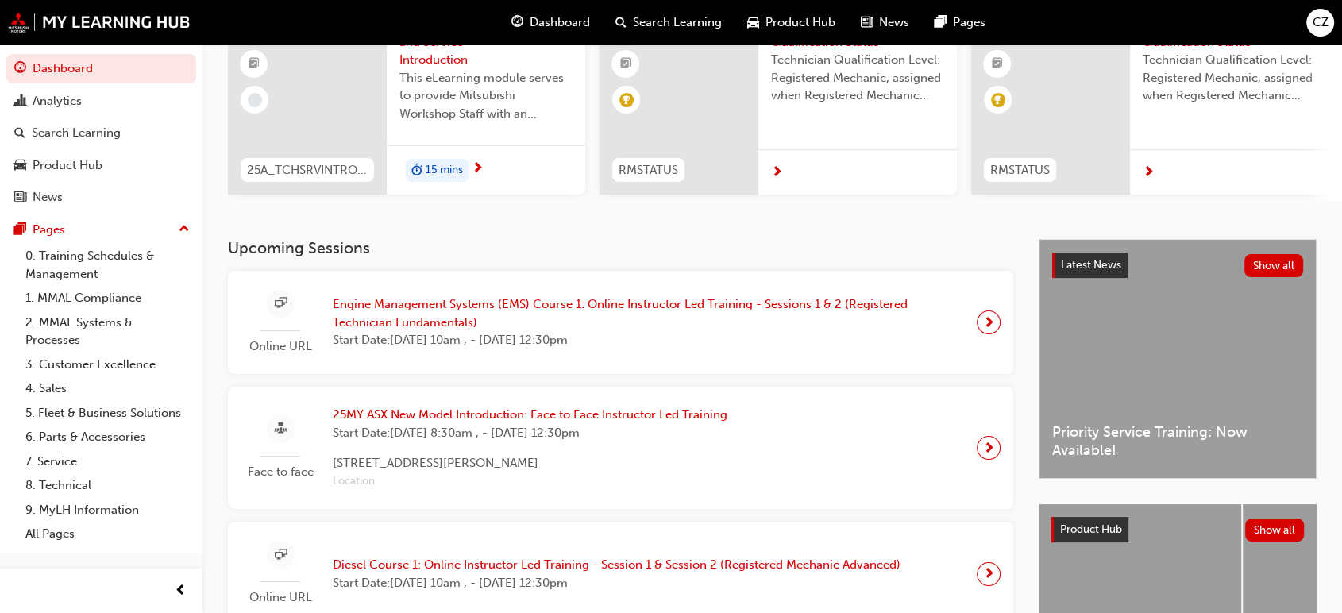
scroll to position [176, 0]
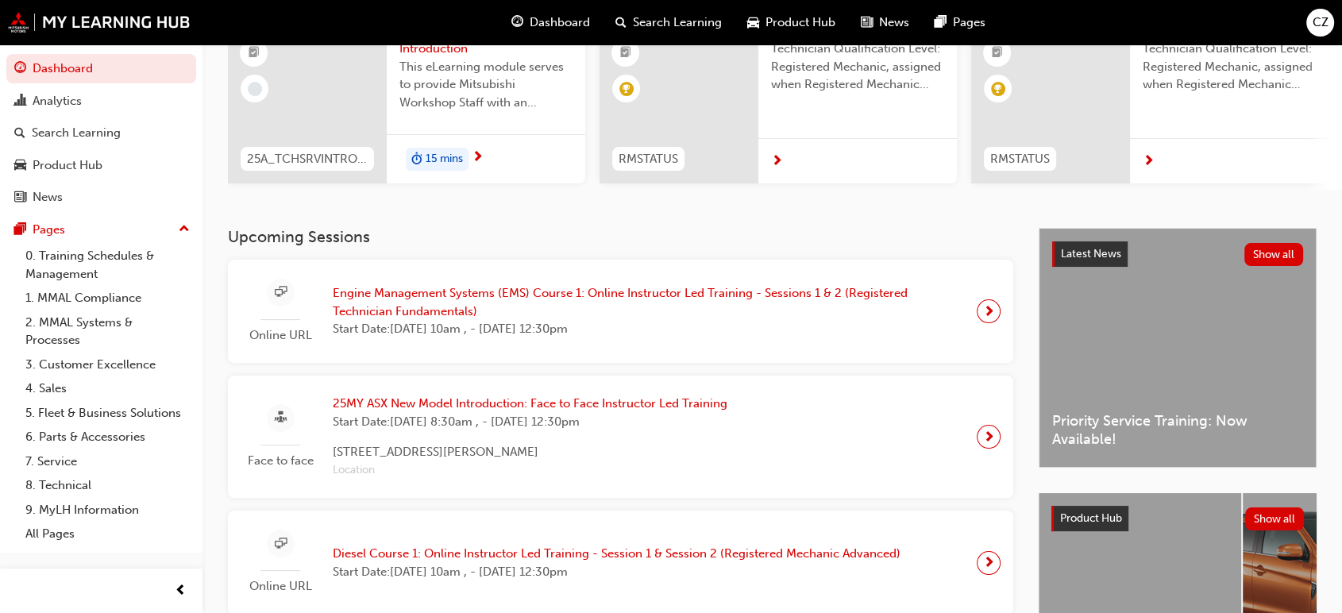
click at [274, 306] on div at bounding box center [281, 293] width 28 height 28
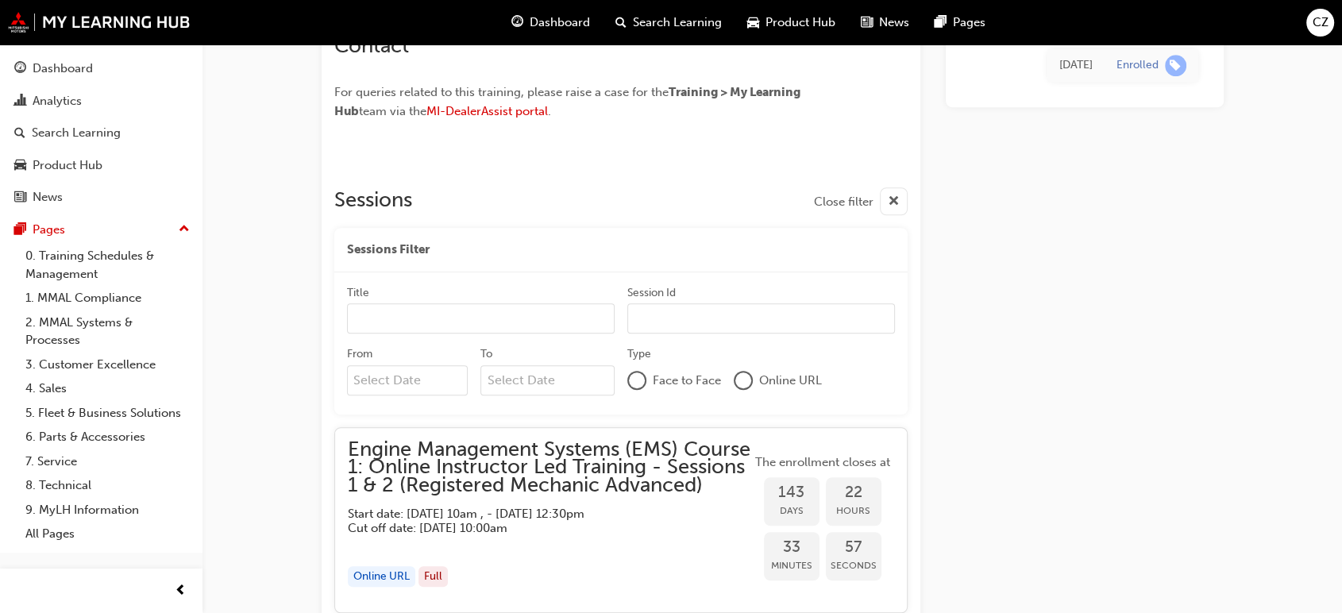
scroll to position [1176, 0]
